Goal: Task Accomplishment & Management: Complete application form

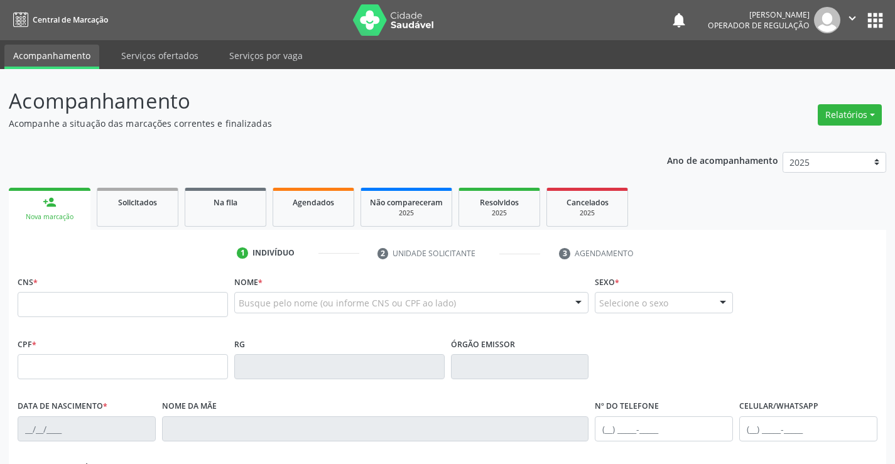
click at [41, 305] on input "text" at bounding box center [123, 304] width 211 height 25
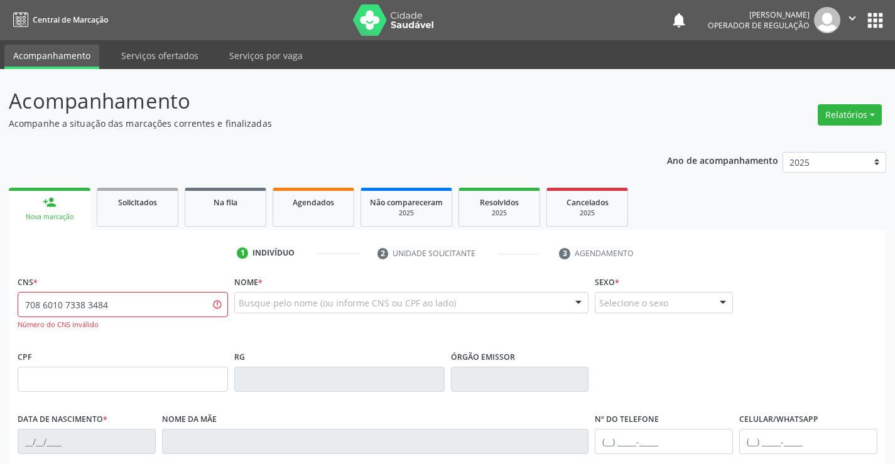
click at [103, 308] on input "708 6010 7338 3484" at bounding box center [123, 304] width 211 height 25
type input "708 6010 7338 3487"
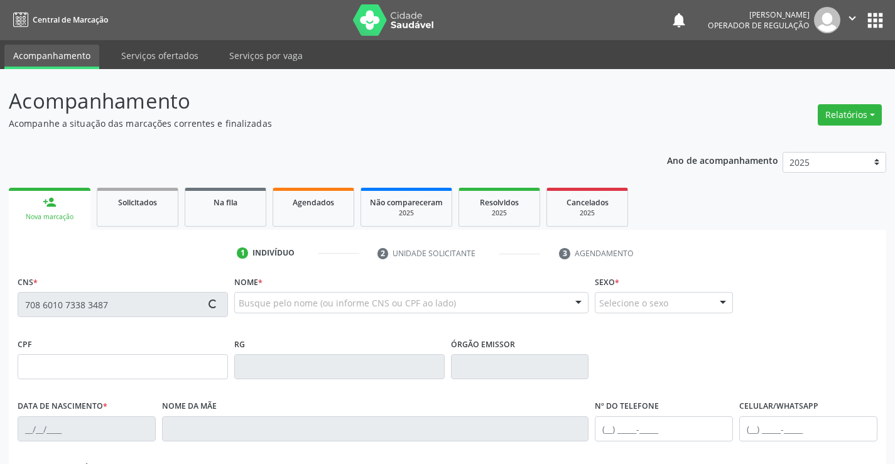
type input "2013235321"
type input "[DATE]"
type input "[PHONE_NUMBER]"
type input "SN"
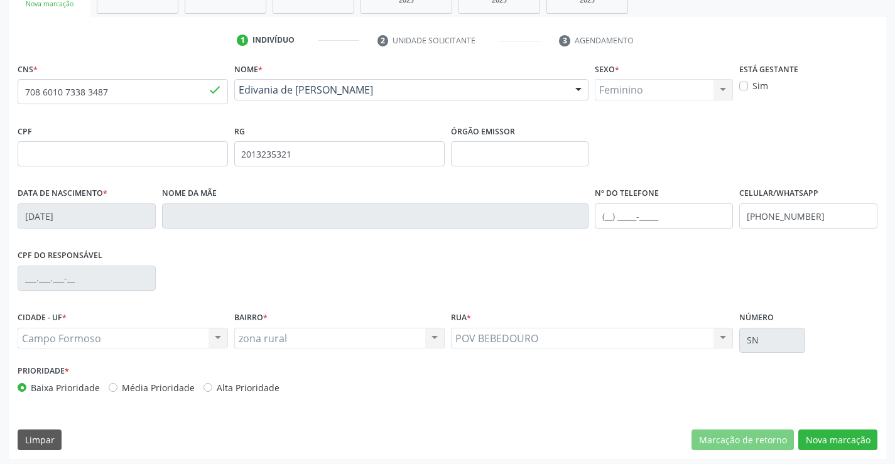
scroll to position [217, 0]
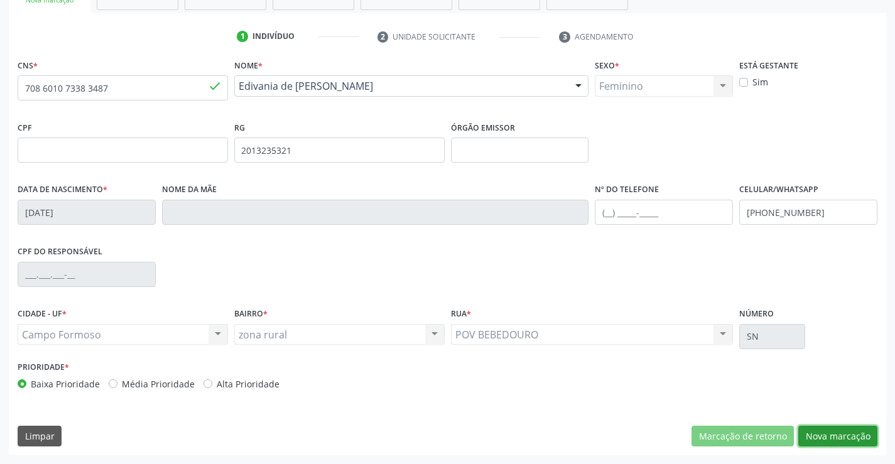
click at [827, 434] on button "Nova marcação" at bounding box center [838, 436] width 79 height 21
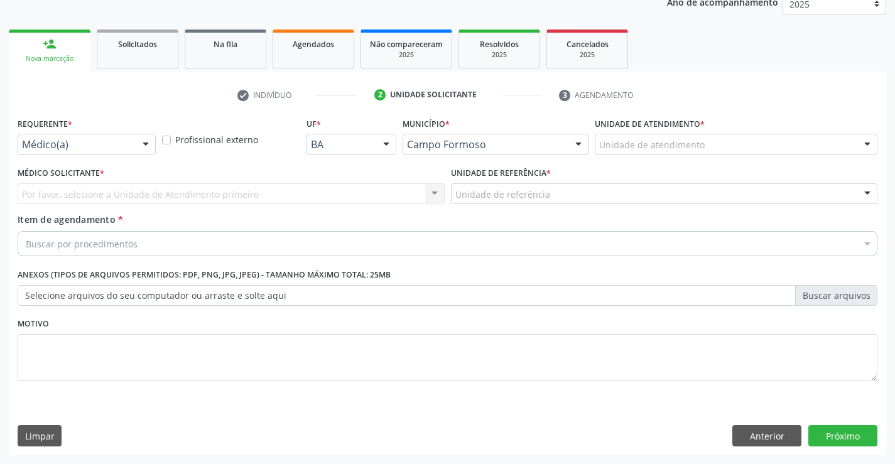
scroll to position [158, 0]
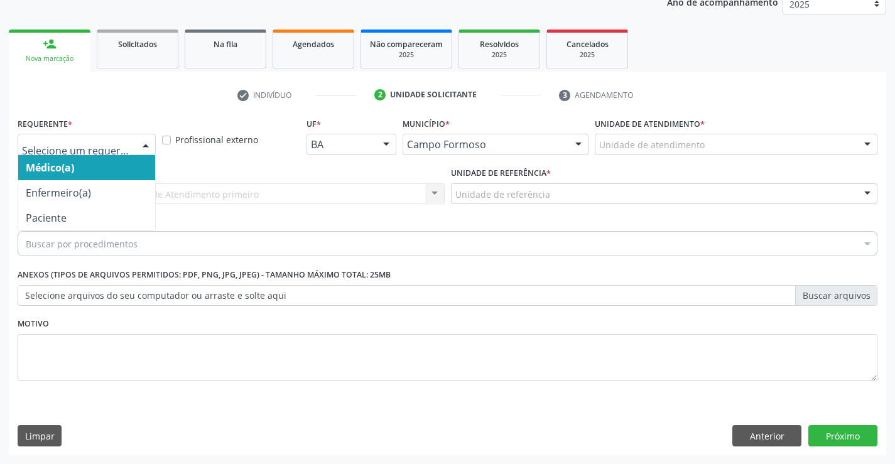
click at [146, 143] on div at bounding box center [145, 144] width 19 height 21
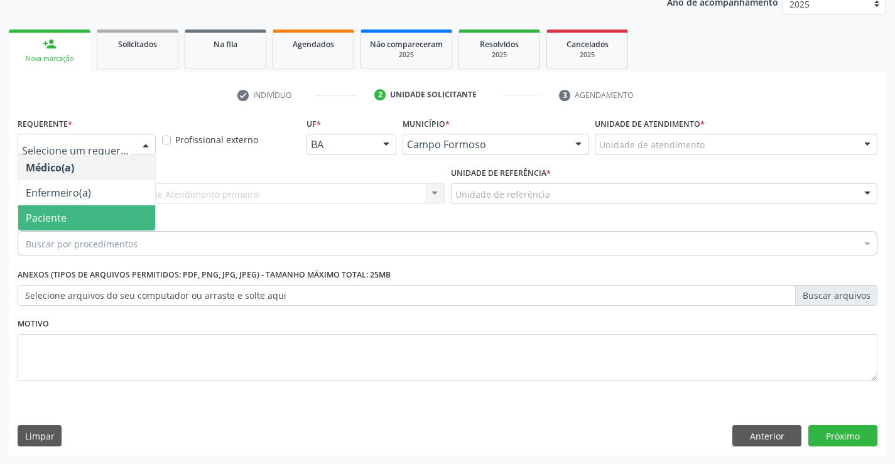
click at [78, 221] on span "Paciente" at bounding box center [86, 217] width 137 height 25
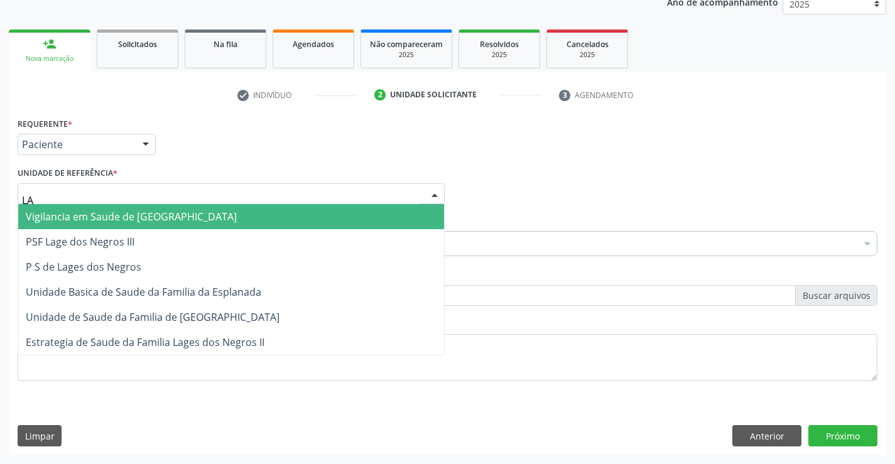
type input "LAG"
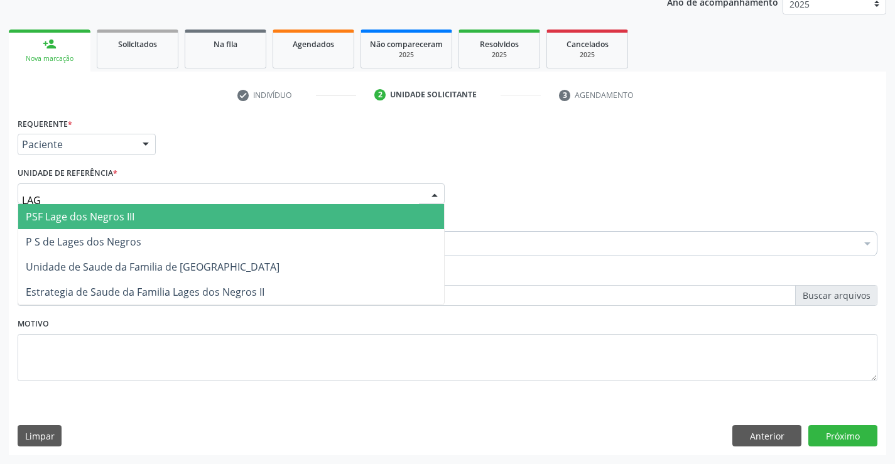
click at [114, 219] on span "PSF Lage dos Negros III" at bounding box center [80, 217] width 109 height 14
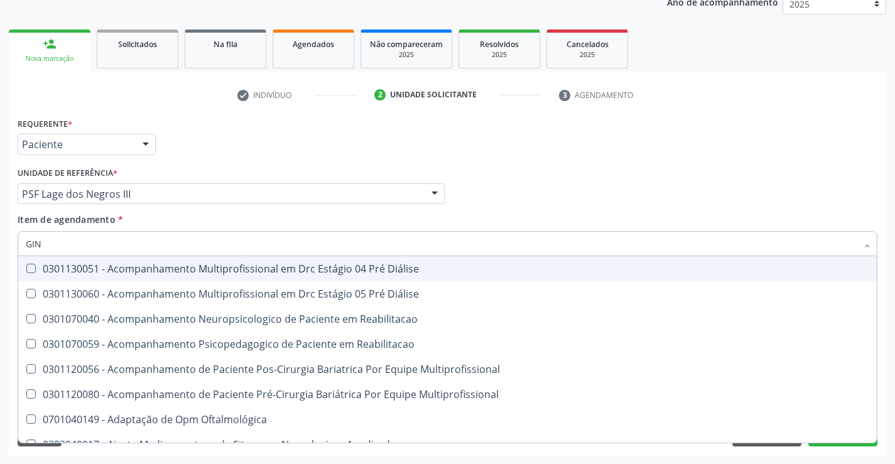
type input "GINE"
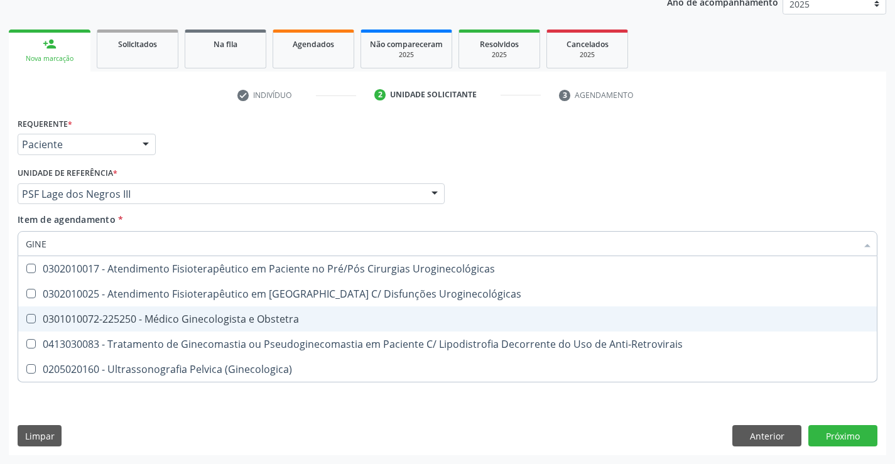
click at [206, 317] on div "0301010072-225250 - Médico Ginecologista e Obstetra" at bounding box center [448, 319] width 844 height 10
checkbox Obstetra "true"
click at [831, 438] on div "Requerente * Paciente Médico(a) Enfermeiro(a) Paciente Nenhum resultado encontr…" at bounding box center [448, 284] width 878 height 341
checkbox Uroginecológicas "true"
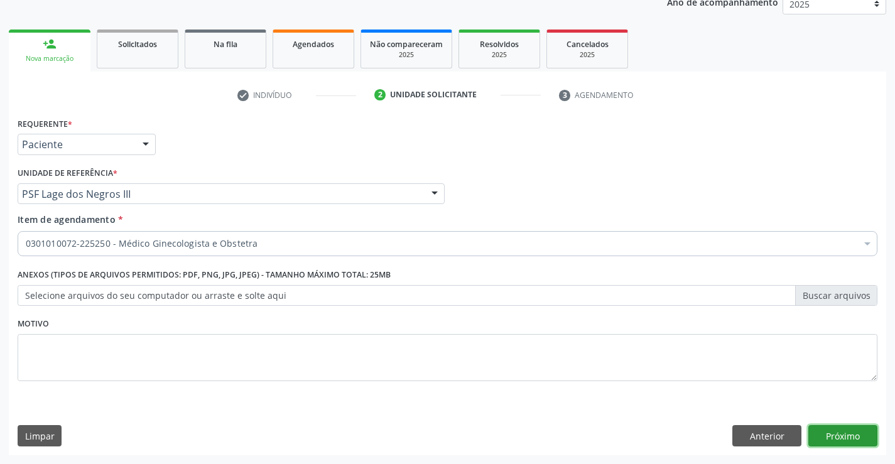
click at [833, 434] on button "Próximo" at bounding box center [843, 435] width 69 height 21
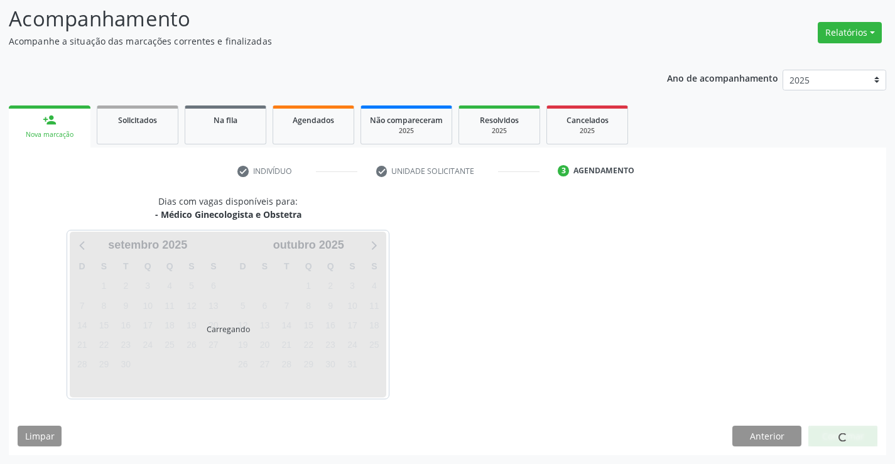
scroll to position [82, 0]
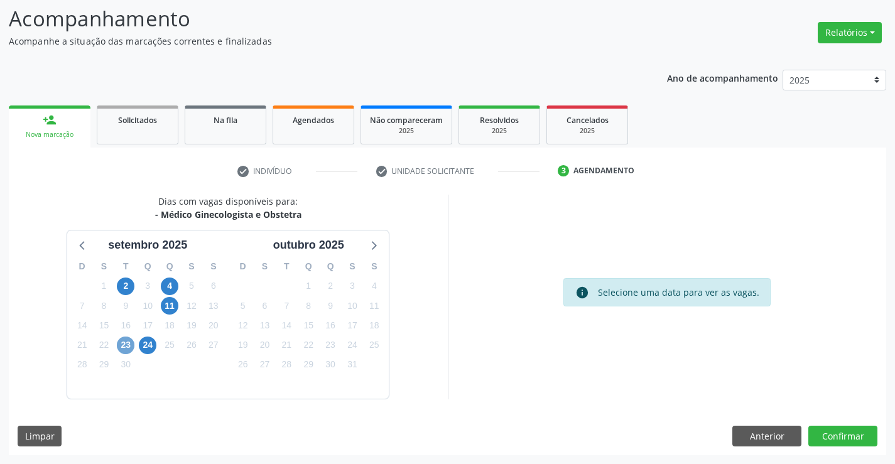
click at [124, 348] on span "23" at bounding box center [126, 346] width 18 height 18
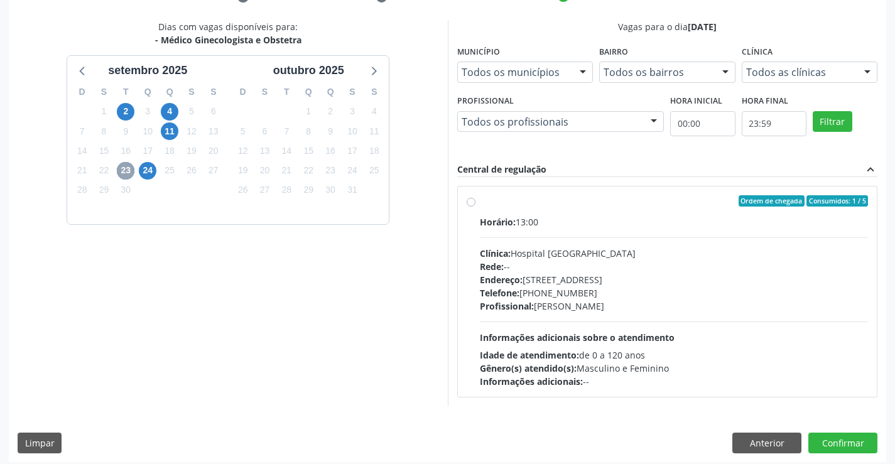
scroll to position [261, 0]
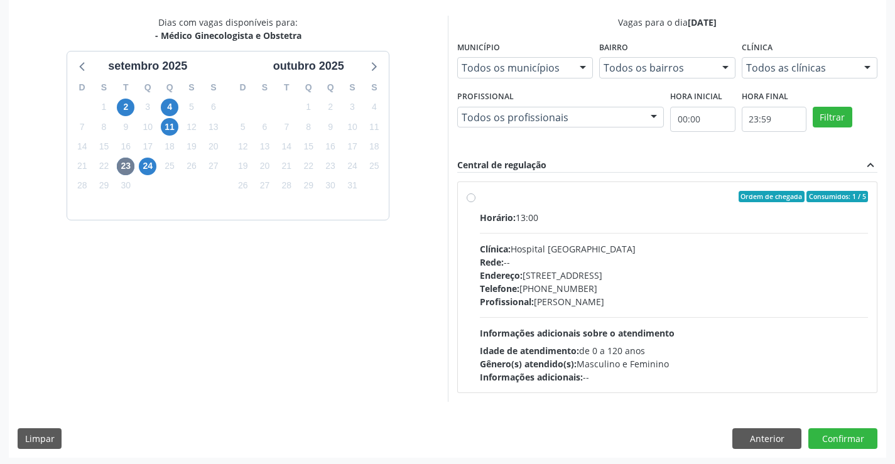
click at [480, 195] on label "Ordem de chegada Consumidos: 1 / 5 Horário: 13:00 Clínica: Hospital [GEOGRAPHIC…" at bounding box center [674, 287] width 389 height 193
click at [468, 195] on input "Ordem de chegada Consumidos: 1 / 5 Horário: 13:00 Clínica: Hospital [GEOGRAPHIC…" at bounding box center [471, 196] width 9 height 11
radio input "true"
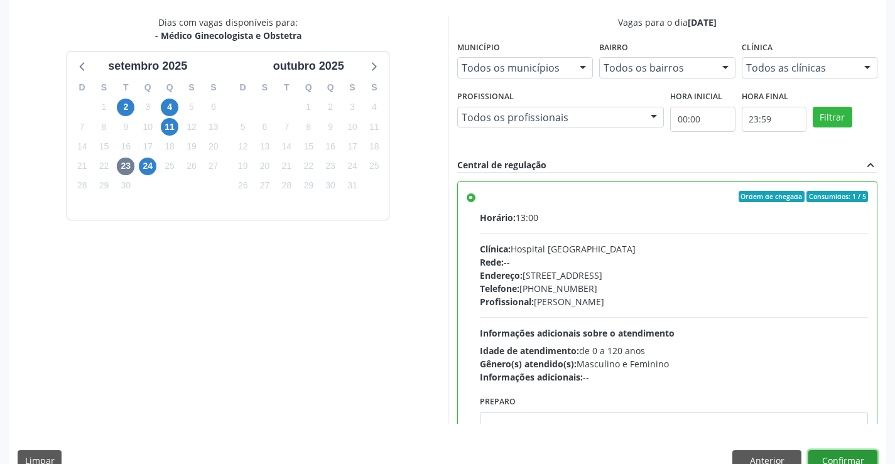
click at [848, 456] on button "Confirmar" at bounding box center [843, 461] width 69 height 21
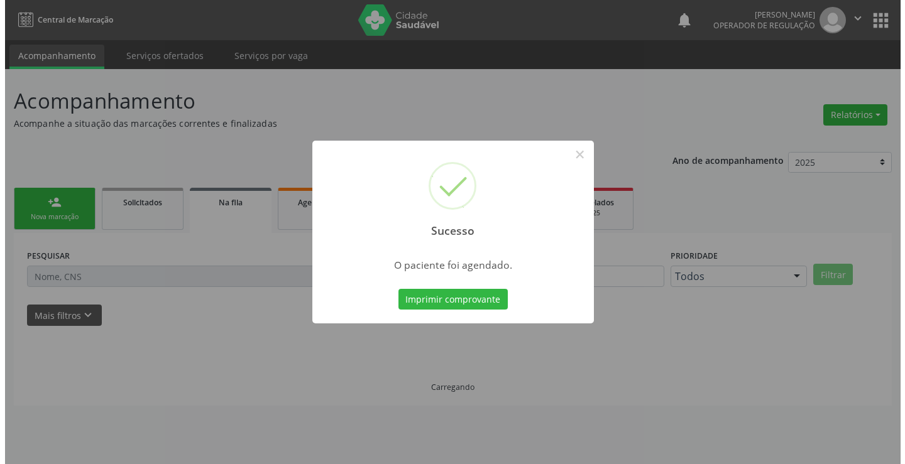
scroll to position [0, 0]
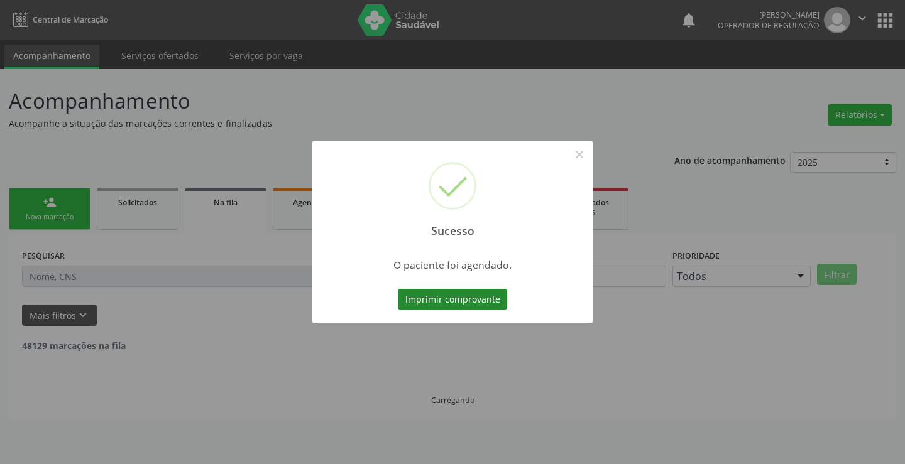
click at [468, 299] on button "Imprimir comprovante" at bounding box center [452, 299] width 109 height 21
